Goal: Transaction & Acquisition: Obtain resource

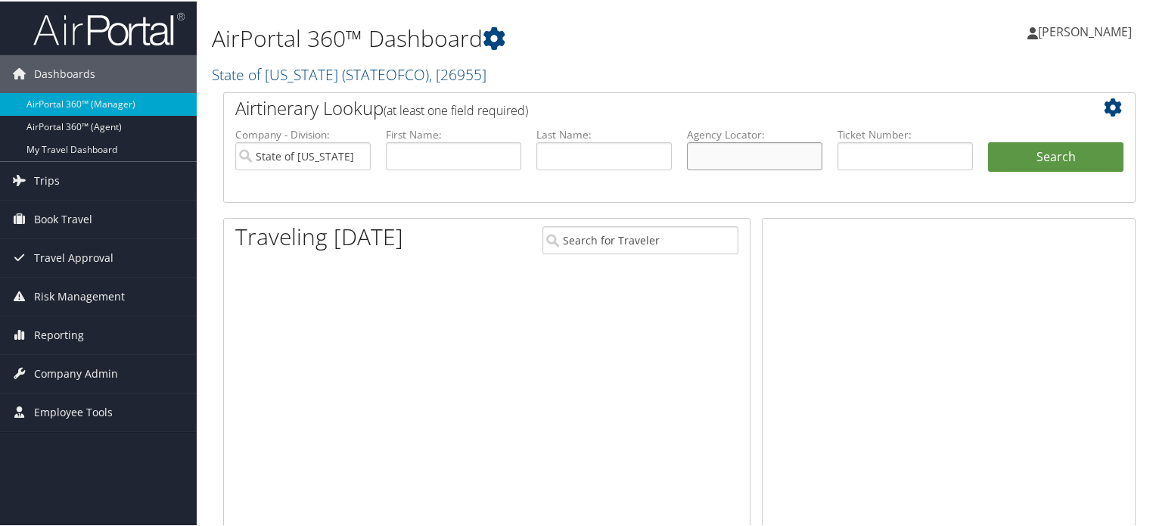
click at [771, 166] on input "text" at bounding box center [754, 155] width 135 height 28
paste input "CH1VKG"
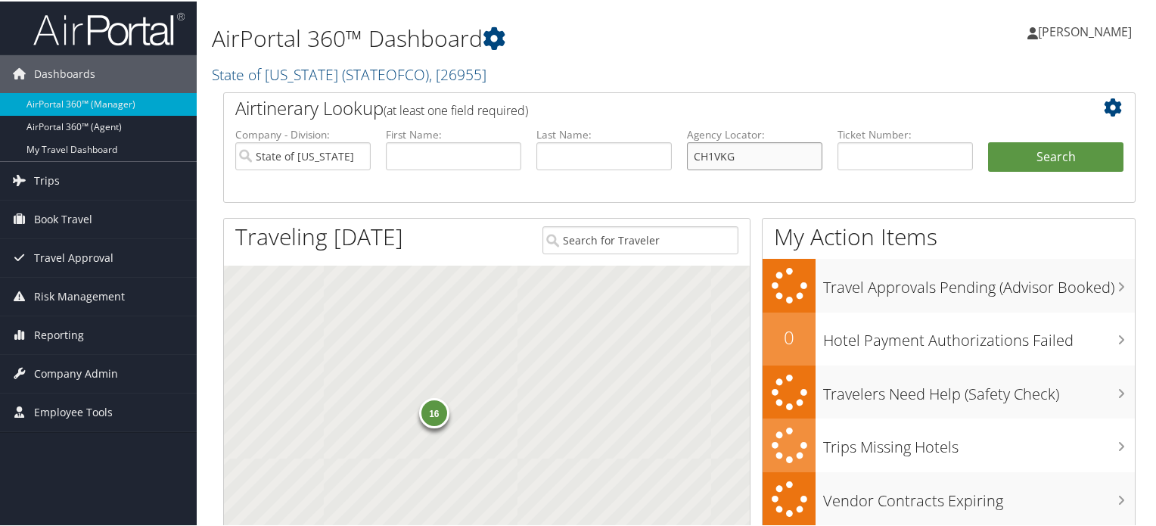
type input "CH1VKG"
click at [337, 160] on input "State of Colorado" at bounding box center [302, 155] width 135 height 28
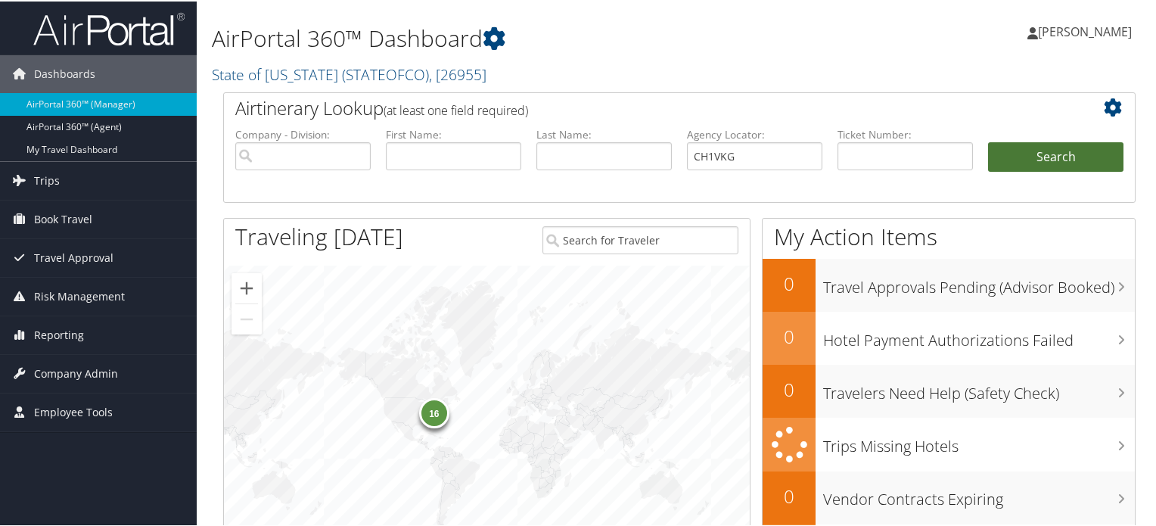
click at [1052, 147] on button "Search" at bounding box center [1055, 156] width 135 height 30
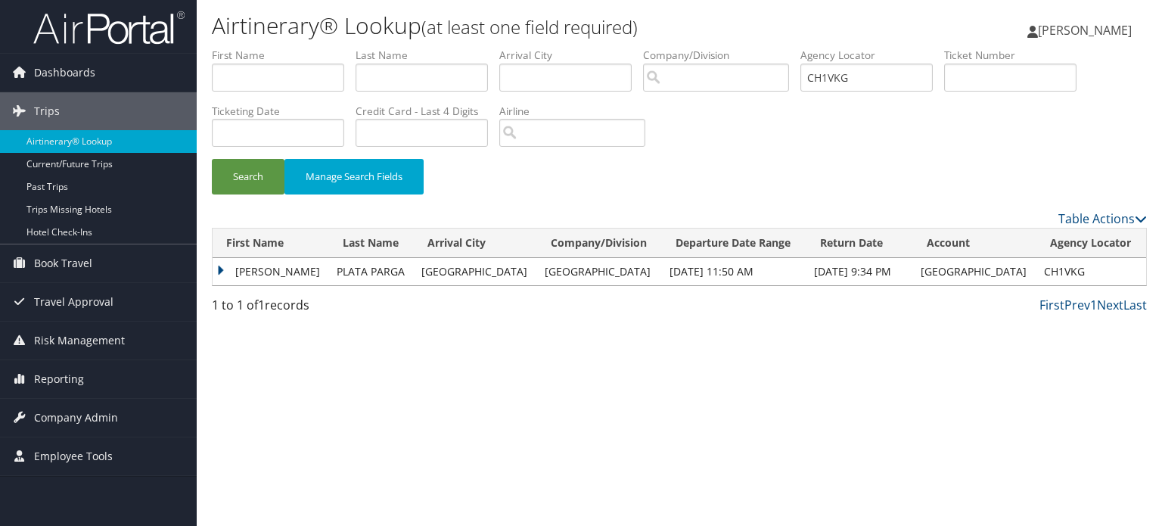
click at [225, 265] on td "[PERSON_NAME]" at bounding box center [271, 271] width 116 height 27
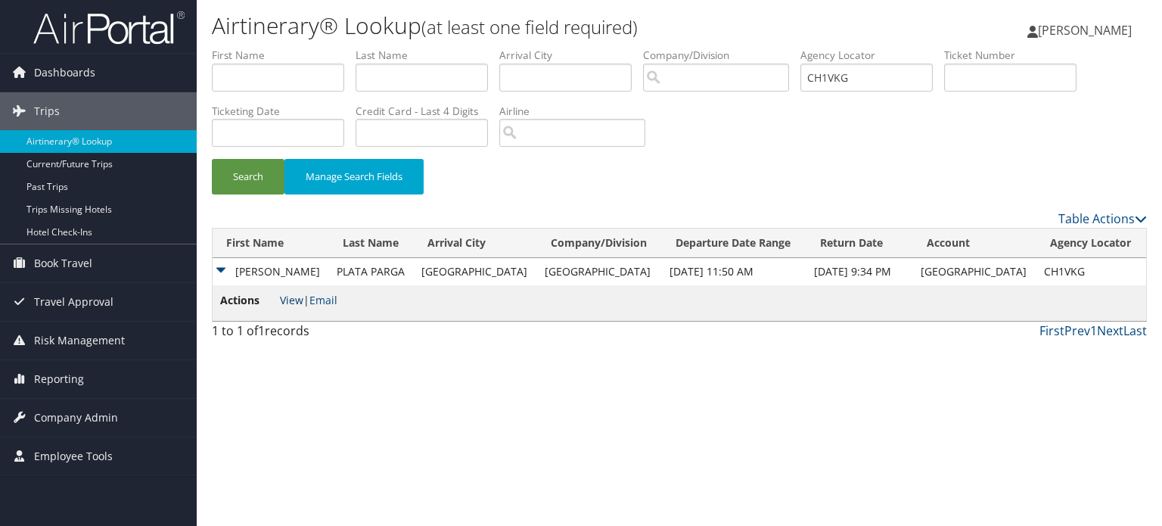
click at [295, 300] on link "View" at bounding box center [291, 300] width 23 height 14
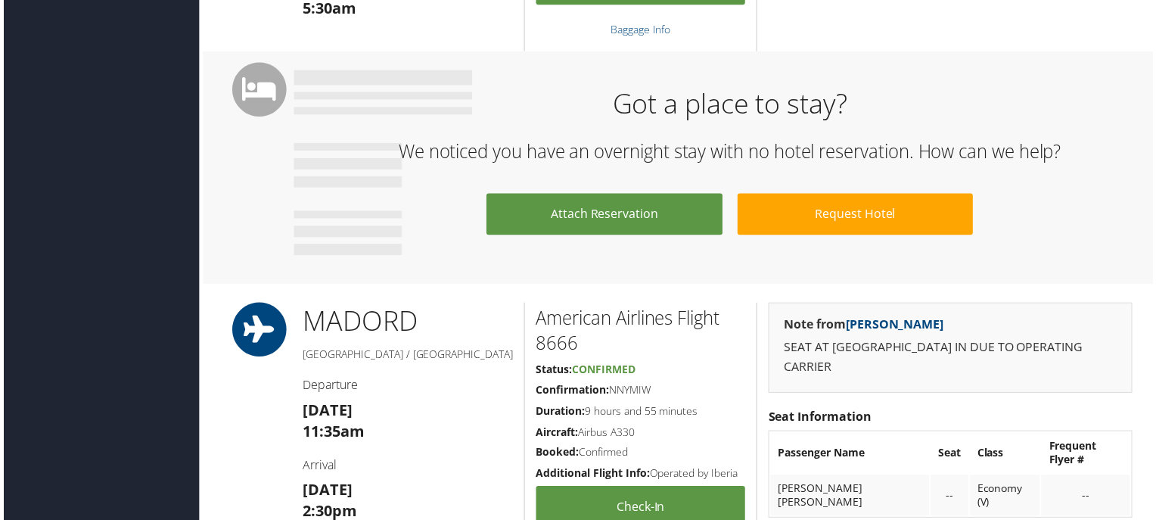
scroll to position [1210, 0]
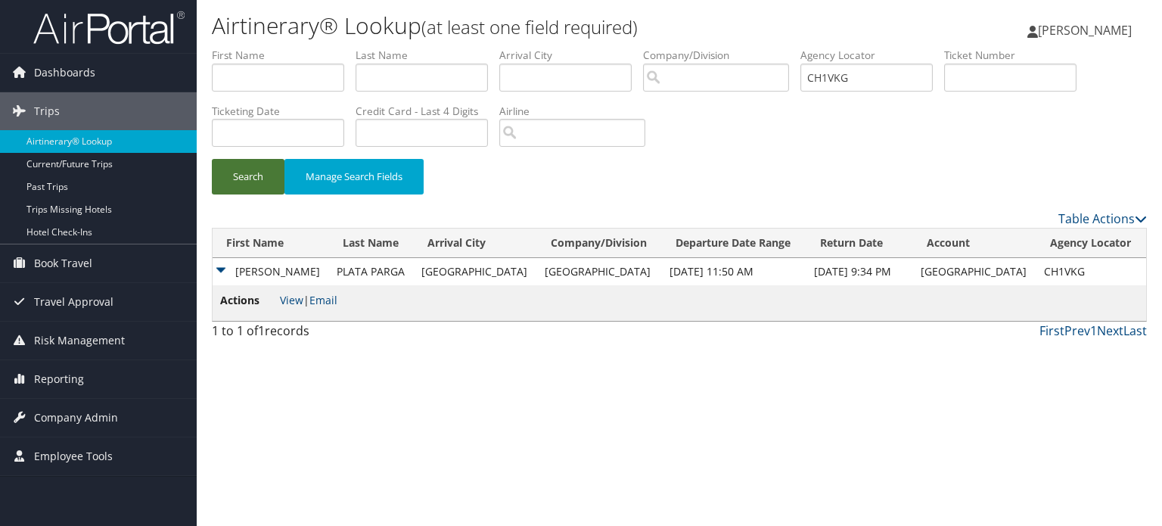
click at [259, 178] on button "Search" at bounding box center [248, 177] width 73 height 36
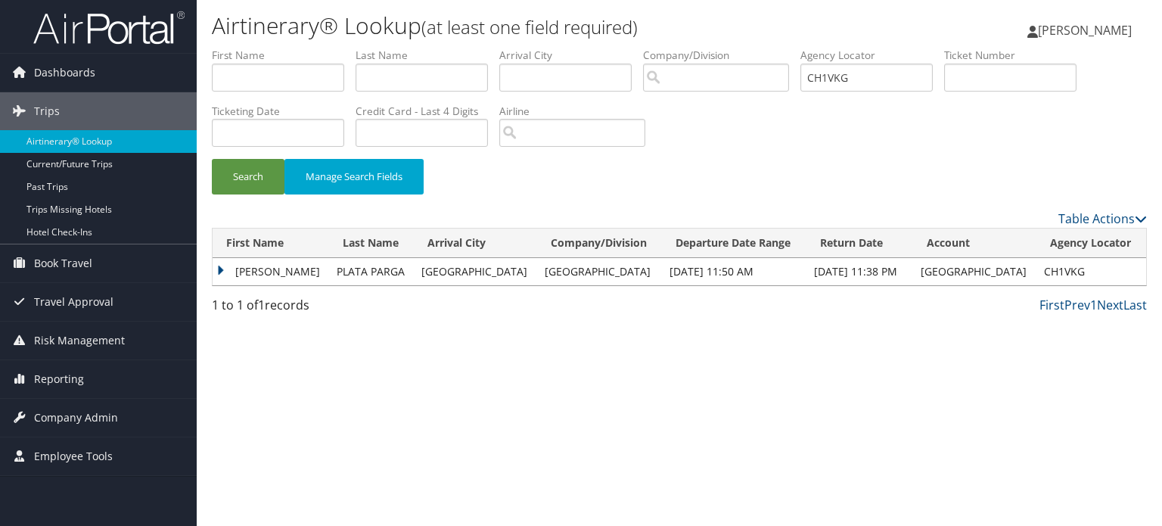
click at [222, 265] on td "FERNANDO" at bounding box center [271, 271] width 116 height 27
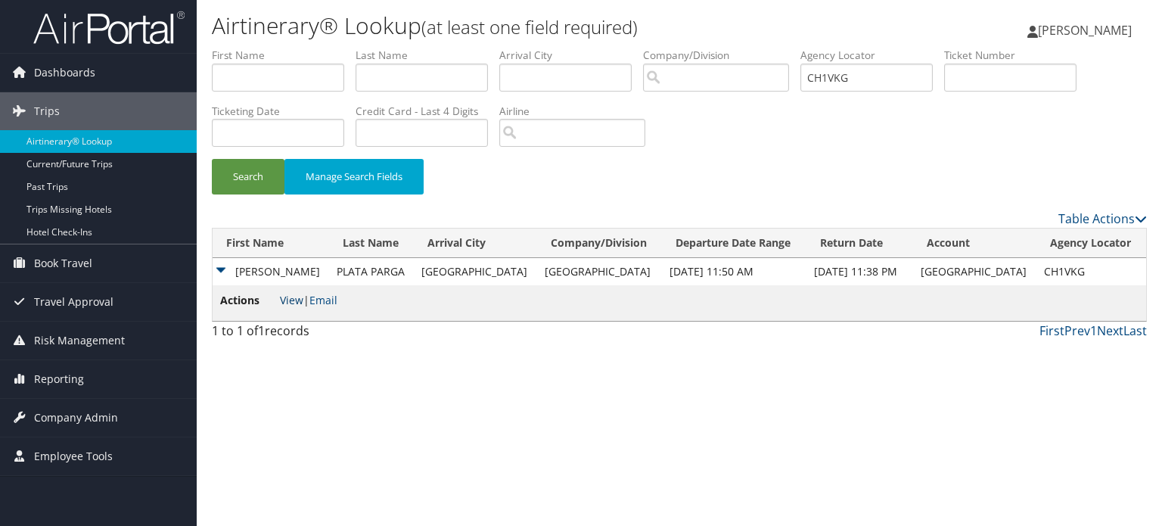
click at [293, 297] on link "View" at bounding box center [291, 300] width 23 height 14
click at [830, 83] on input "CH1VKG" at bounding box center [866, 78] width 132 height 28
paste input "356J"
click at [246, 185] on button "Search" at bounding box center [248, 177] width 73 height 36
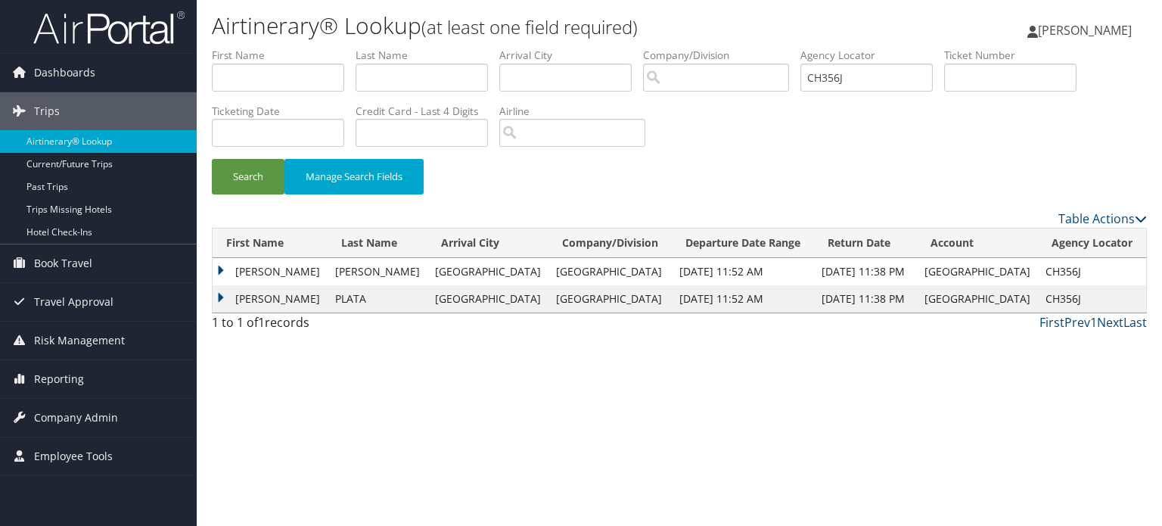
click at [221, 268] on td "FRANZISKA LUISE" at bounding box center [270, 271] width 115 height 27
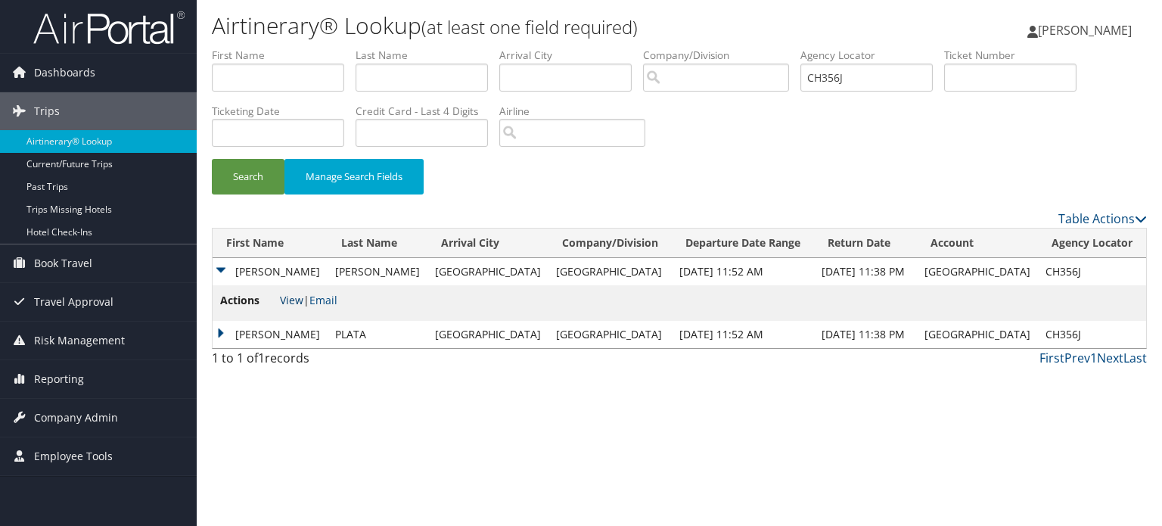
click at [296, 299] on link "View" at bounding box center [291, 300] width 23 height 14
click at [856, 73] on input "CH356J" at bounding box center [866, 78] width 132 height 28
paste input "D4KF0K"
type input "D4KF0K"
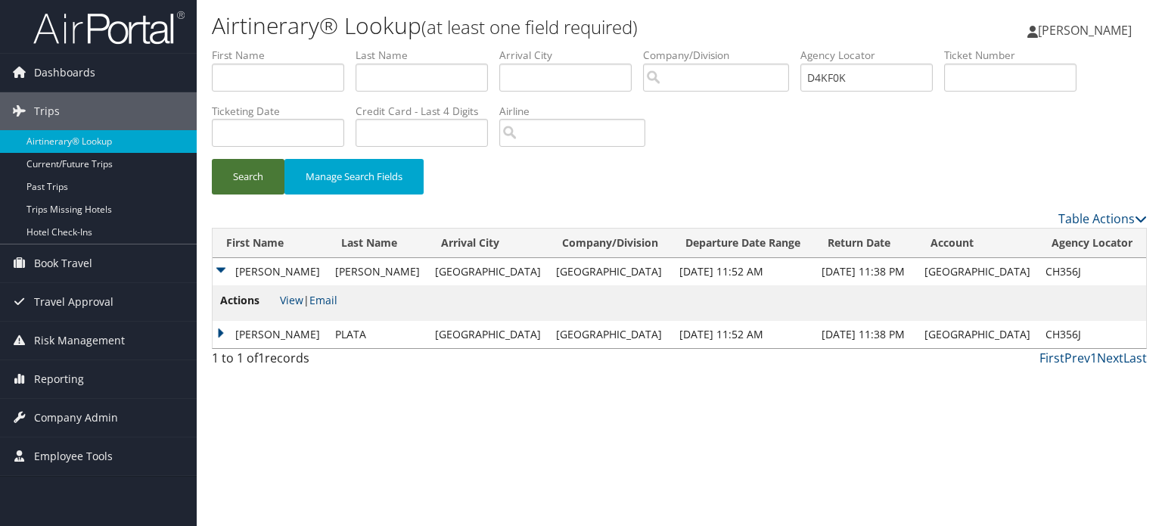
click at [261, 193] on button "Search" at bounding box center [248, 177] width 73 height 36
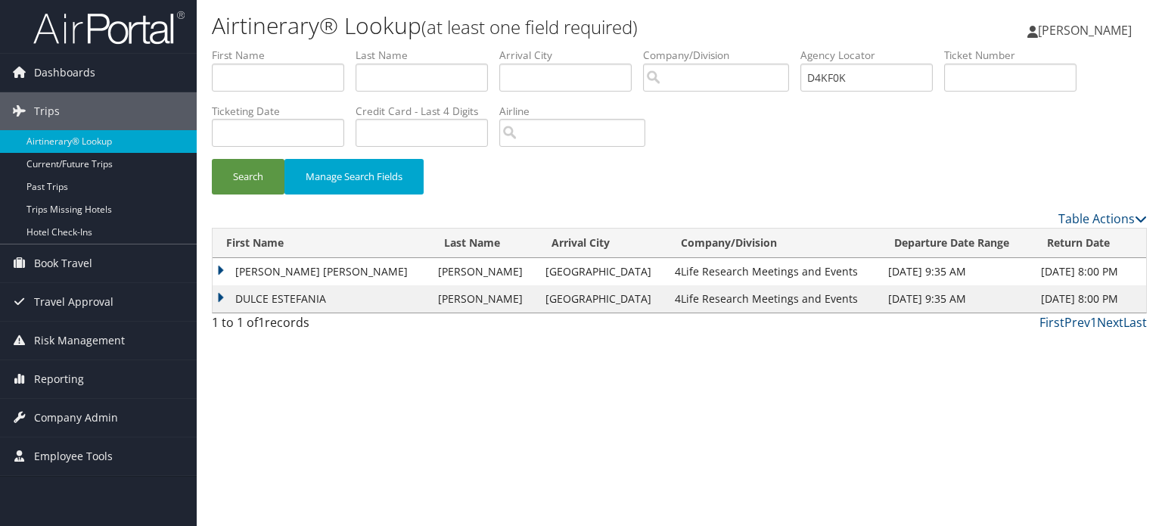
click at [222, 295] on td "DULCE ESTEFANIA" at bounding box center [322, 298] width 218 height 27
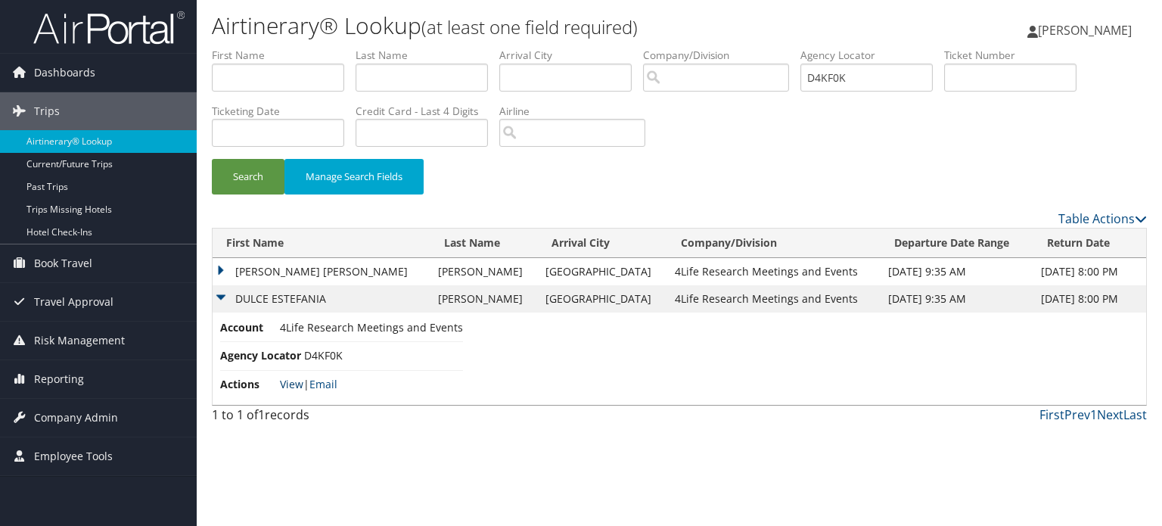
click at [290, 384] on link "View" at bounding box center [291, 384] width 23 height 14
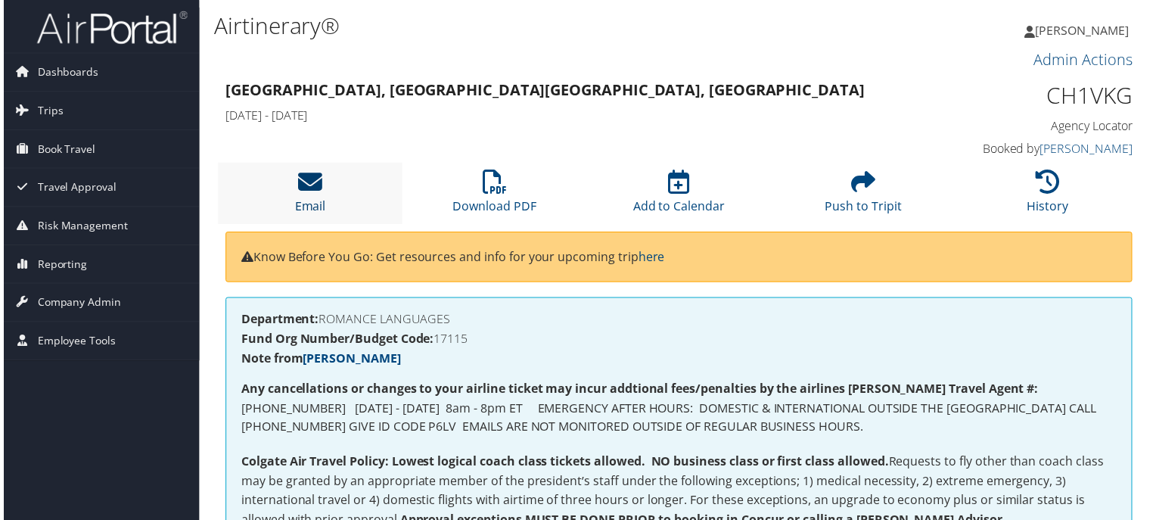
click at [306, 190] on icon at bounding box center [308, 183] width 24 height 24
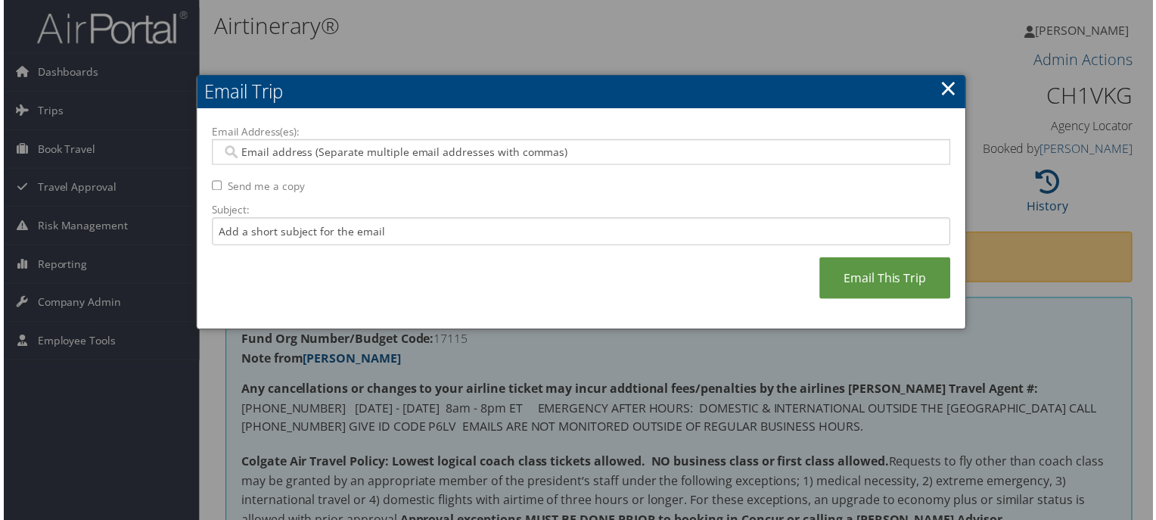
click at [345, 151] on input "Email Address(es):" at bounding box center [580, 152] width 723 height 15
paste input "fplata@colgate.edu"
type input "fplata@colgate.edu"
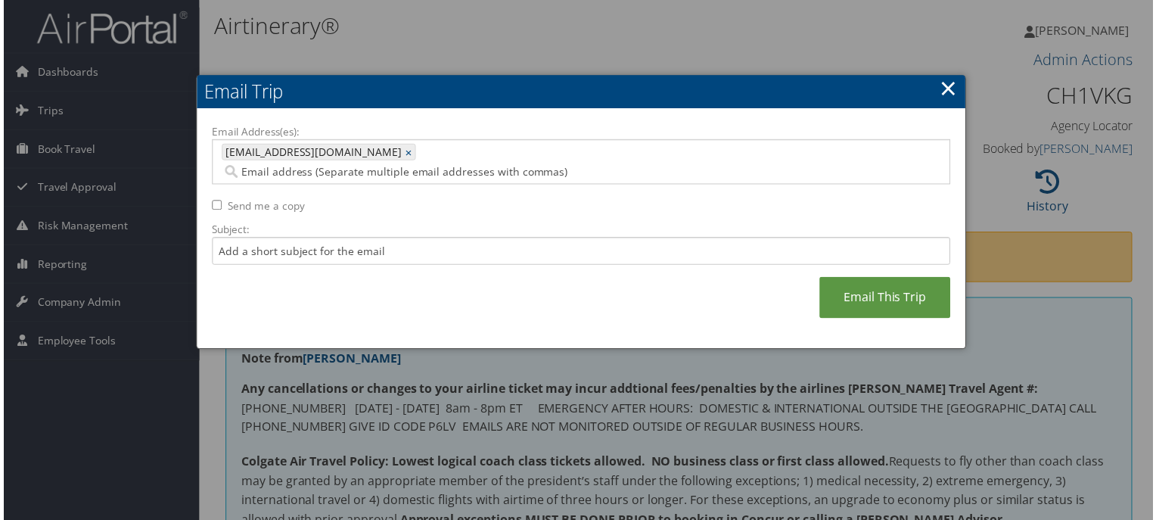
paste input "wnugent@colgate.edu"
type input "wnugent@colgate.edu"
type input "fplata@colgate.edu, wnugent@colgate.edu"
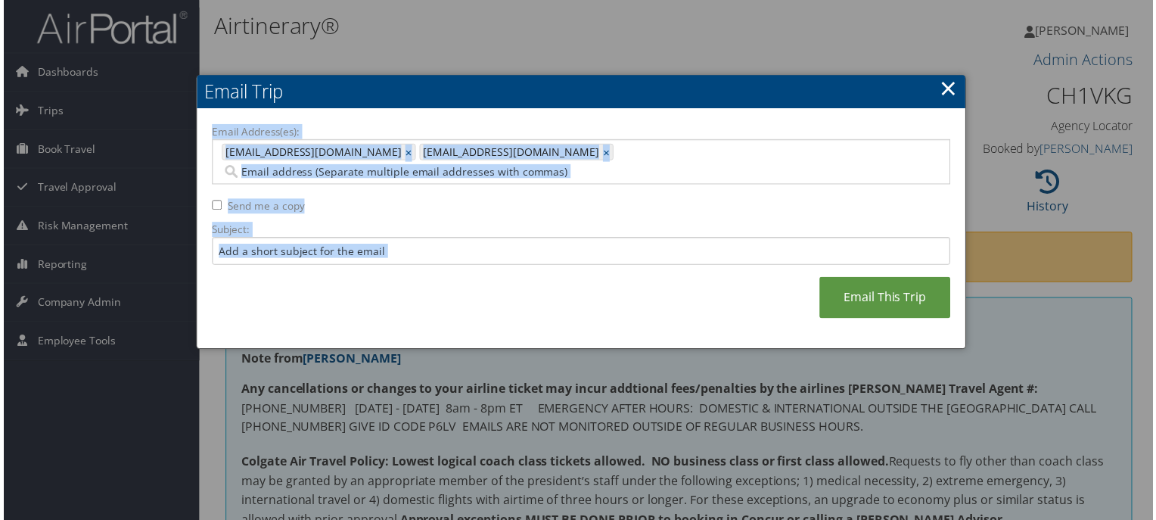
drag, startPoint x: 629, startPoint y: 93, endPoint x: 661, endPoint y: 271, distance: 180.7
click at [661, 271] on div "Email Trip Email Address(es): fplata@colgate.edu, wnugent@colgate.edu fplata@co…" at bounding box center [581, 213] width 774 height 275
click at [764, 86] on h2 "Email Trip" at bounding box center [580, 92] width 773 height 33
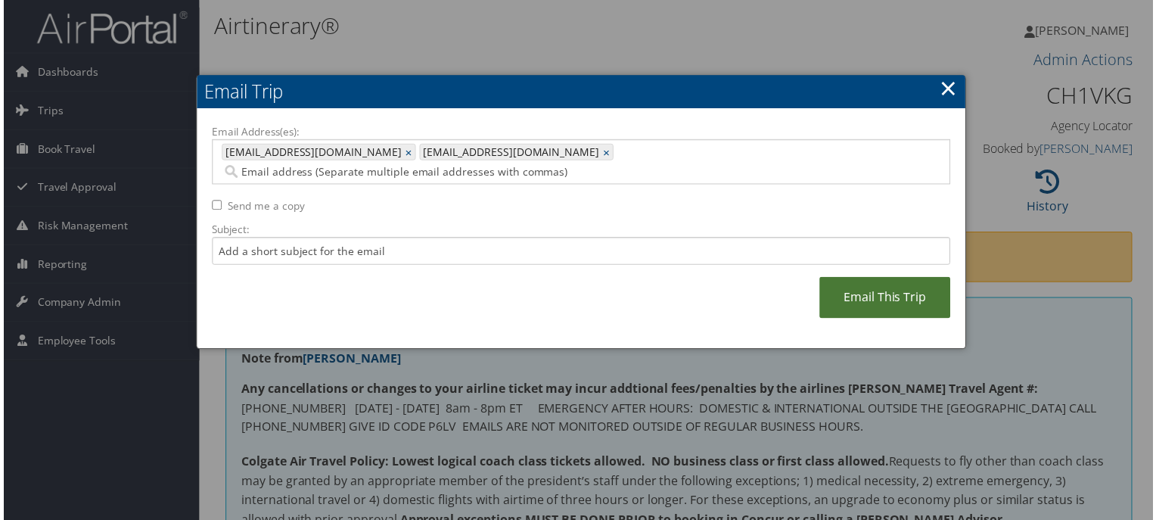
click at [905, 284] on link "Email This Trip" at bounding box center [887, 299] width 132 height 42
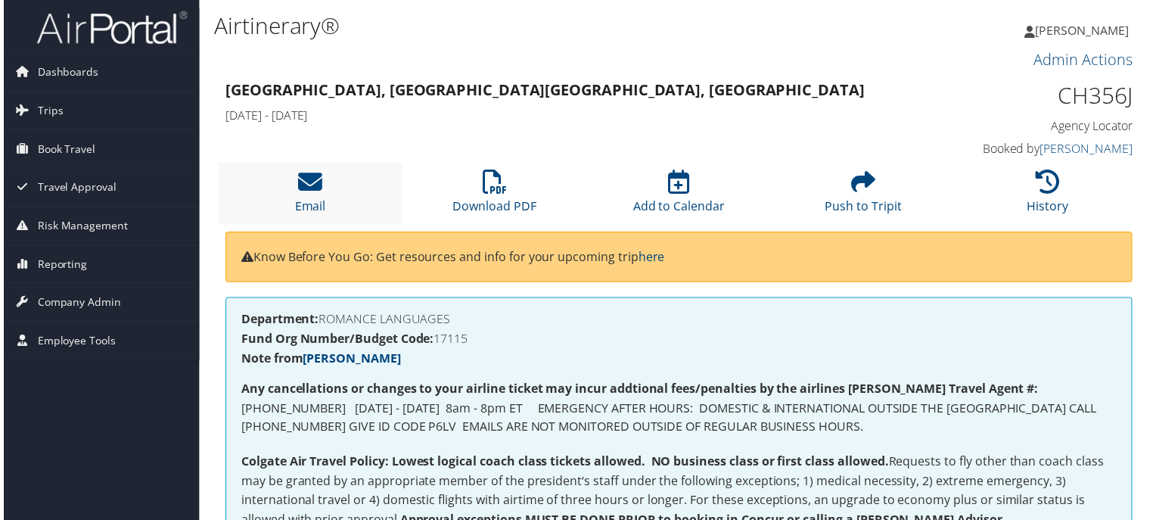
click at [319, 197] on li "Email" at bounding box center [308, 193] width 185 height 61
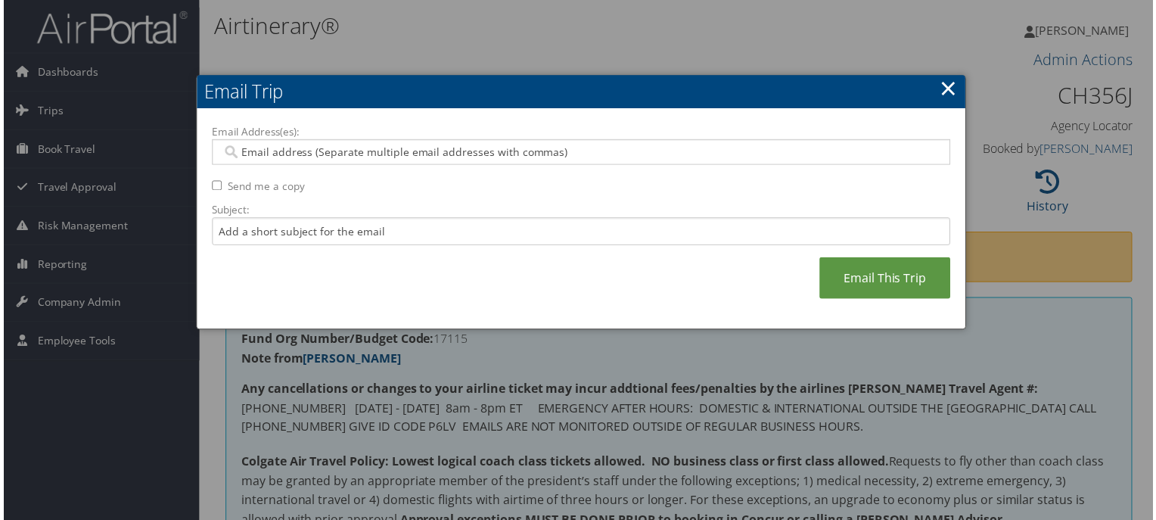
click at [392, 152] on input "Email Address(es):" at bounding box center [580, 152] width 723 height 15
paste input "fmerklin@colgate.edu"
type input "fmerklin@colgate.edu"
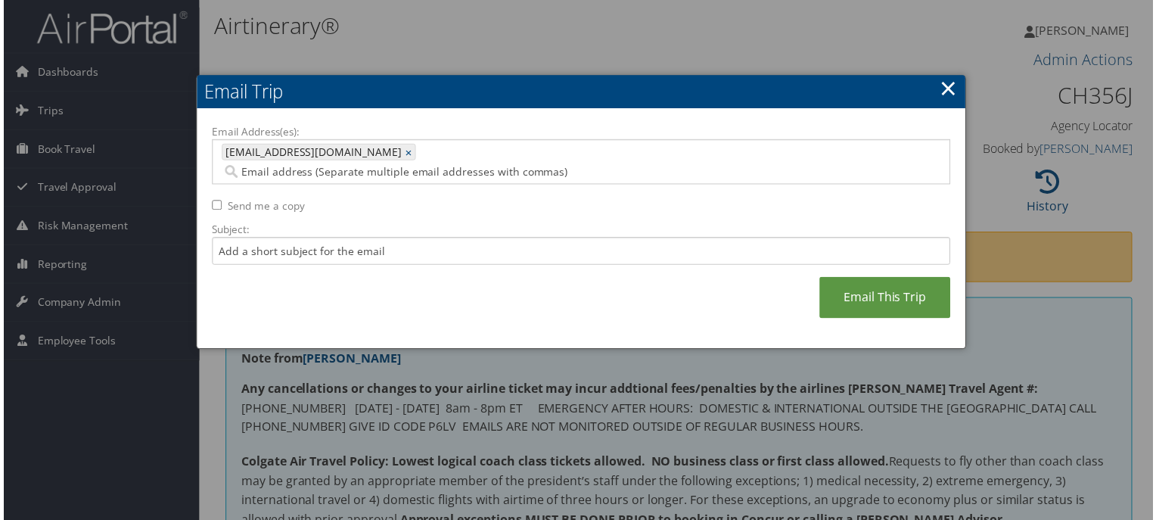
paste input "[EMAIL_ADDRESS][DOMAIN_NAME]"
type input "[EMAIL_ADDRESS][DOMAIN_NAME]"
type input "fmerklin@colgate.edu, fplata@colgate.edu"
paste input "[EMAIL_ADDRESS][DOMAIN_NAME]"
type input "[EMAIL_ADDRESS][DOMAIN_NAME]"
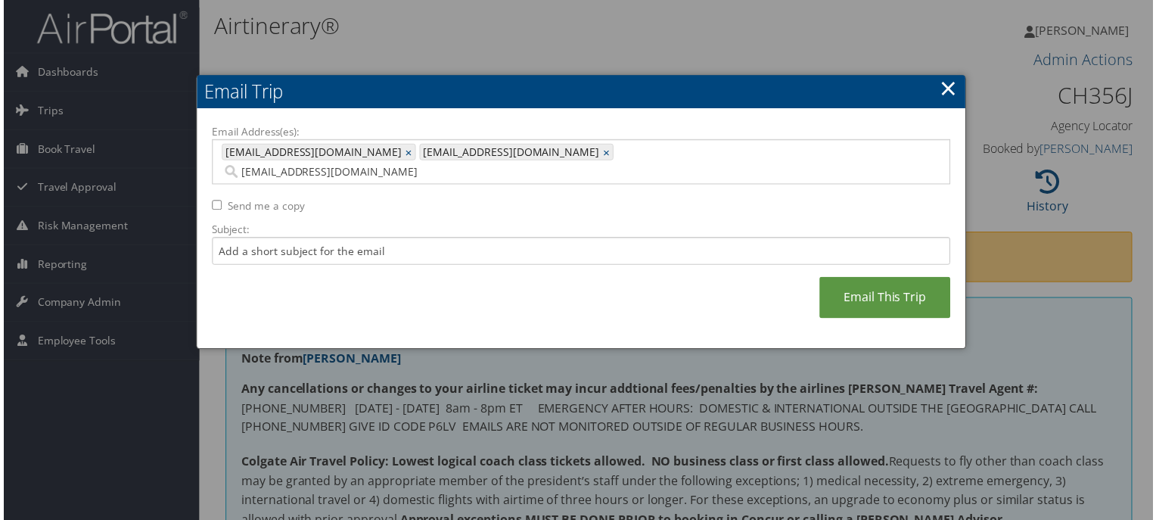
type input "fmerklin@colgate.edu, fplata@colgate.edu, wnugent@colgate.edu"
click at [610, 296] on div "Email Address(es): fmerklin@colgate.edu, fplata@colgate.edu, wnugent@colgate.ed…" at bounding box center [581, 230] width 743 height 211
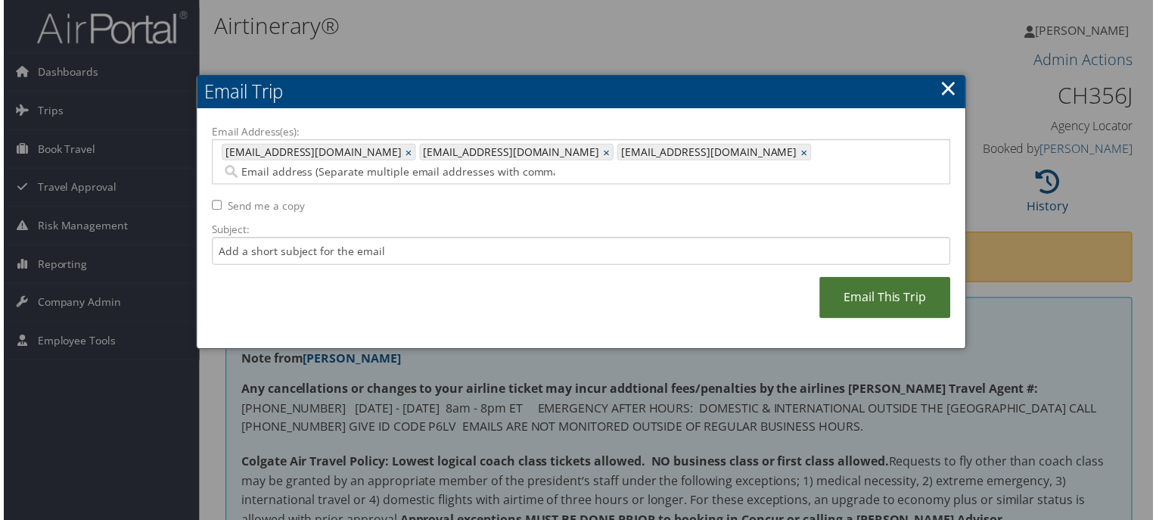
click at [885, 278] on link "Email This Trip" at bounding box center [887, 299] width 132 height 42
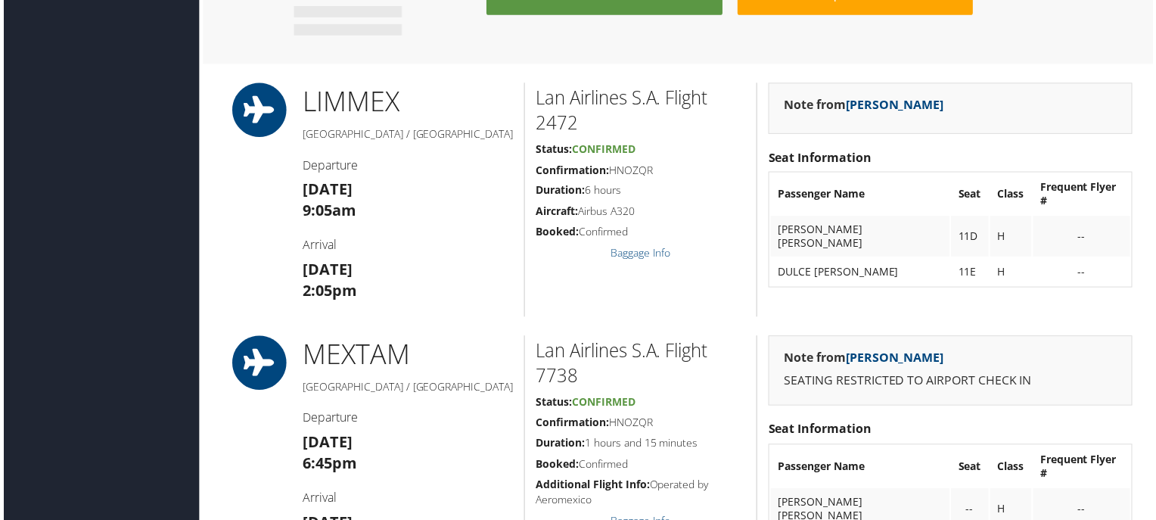
scroll to position [2495, 0]
